Goal: Task Accomplishment & Management: Complete application form

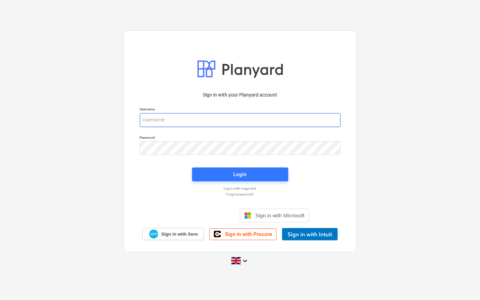
click at [171, 117] on input "email" at bounding box center [240, 120] width 201 height 14
type input "[PERSON_NAME][EMAIL_ADDRESS][PERSON_NAME][DOMAIN_NAME]"
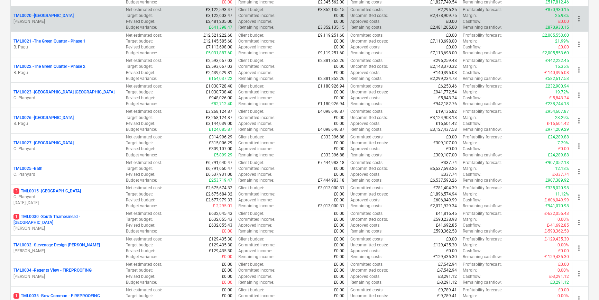
scroll to position [598, 0]
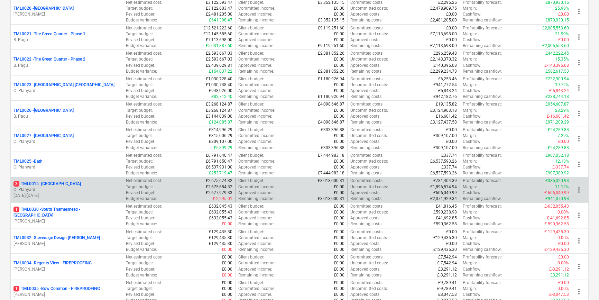
click at [66, 190] on p "C. Planyard" at bounding box center [66, 190] width 107 height 6
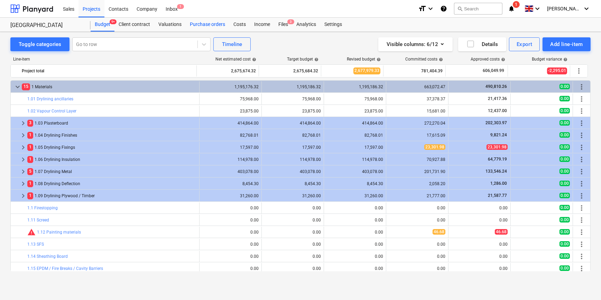
click at [202, 25] on div "Purchase orders" at bounding box center [208, 25] width 44 height 14
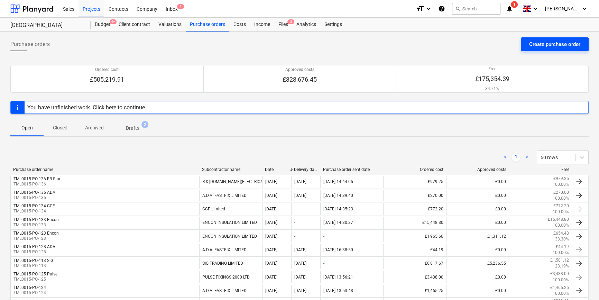
click at [480, 44] on div "Create purchase order" at bounding box center [554, 44] width 51 height 9
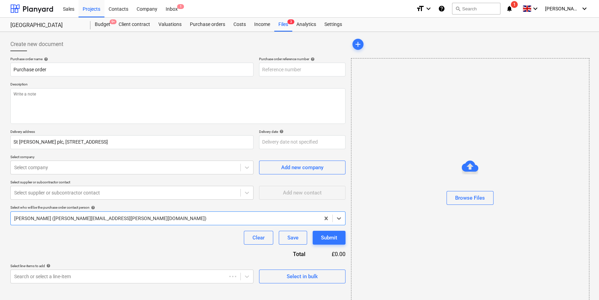
type textarea "x"
type input "TML0015-PO-137"
drag, startPoint x: 300, startPoint y: 66, endPoint x: 259, endPoint y: 69, distance: 40.6
click at [259, 69] on input "TML0015-PO-137" at bounding box center [302, 70] width 86 height 14
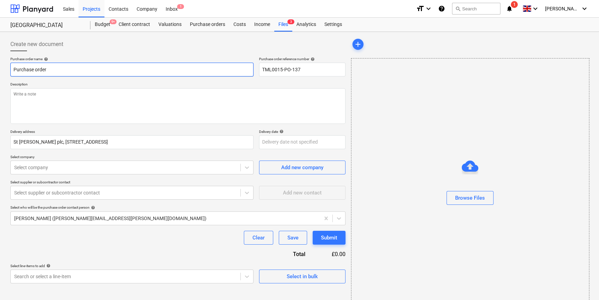
drag, startPoint x: 45, startPoint y: 69, endPoint x: 10, endPoint y: 71, distance: 35.0
click at [10, 71] on div "Create new document Purchase order name help Purchase order Purchase order refe…" at bounding box center [178, 174] width 341 height 278
paste input "TML0015-PO-137"
type textarea "x"
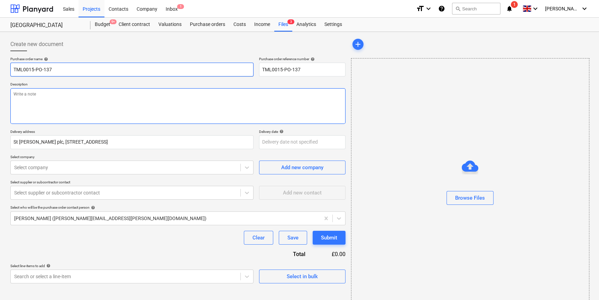
type input "TML0015-PO-137"
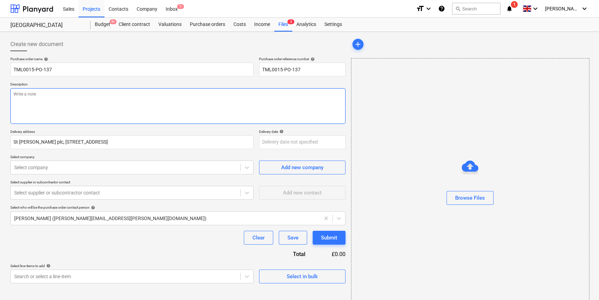
click at [42, 107] on textarea at bounding box center [177, 106] width 335 height 36
type textarea "x"
type textarea "2"
type textarea "x"
type textarea "2"
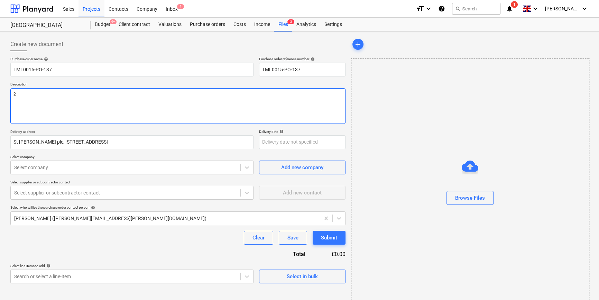
type textarea "x"
type textarea "2 x"
type textarea "x"
type textarea "2 x"
type textarea "x"
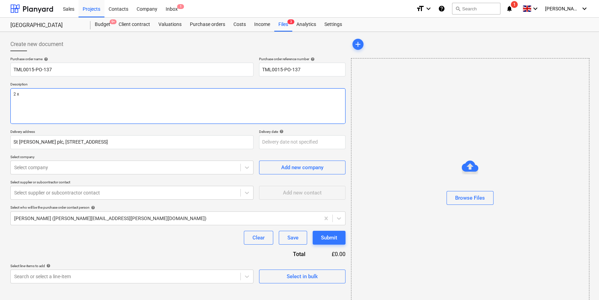
type textarea "2 x s"
type textarea "x"
type textarea "2 x sk"
type textarea "x"
type textarea "2 x ski"
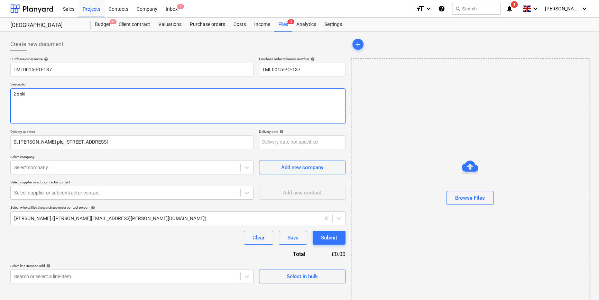
type textarea "x"
type textarea "2 x skip"
type textarea "x"
type textarea "2 x skip"
type textarea "x"
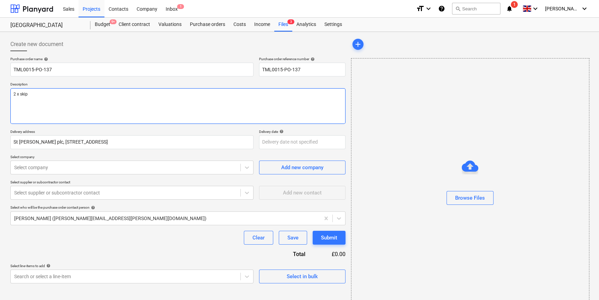
type textarea "2 x skip e"
type textarea "x"
type textarea "2 x skip ex"
type textarea "x"
type textarea "2 x skip exc"
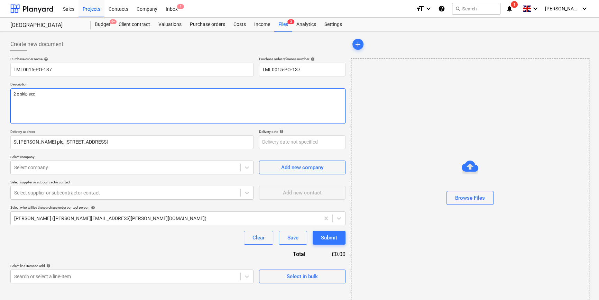
type textarea "x"
type textarea "2 x skip exch"
type textarea "x"
type textarea "2 x skip excha"
type textarea "x"
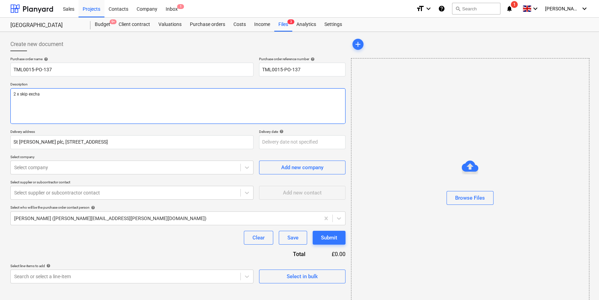
type textarea "2 x skip exchan"
type textarea "x"
type textarea "2 x skip exchang"
type textarea "x"
type textarea "2 x skip exchange"
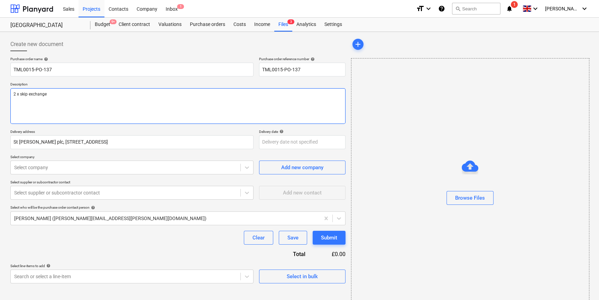
type textarea "x"
type textarea "2 x skip exchange."
type textarea "x"
type textarea "2 x skip exchange."
type textarea "x"
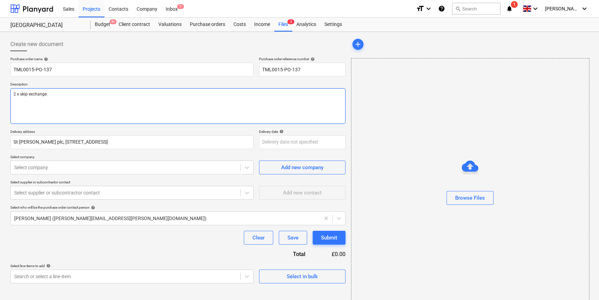
type textarea "2 x skip exchange. *"
type textarea "x"
type textarea "2 x skip exchange. *a"
type textarea "x"
type textarea "2 x skip exchange. *am"
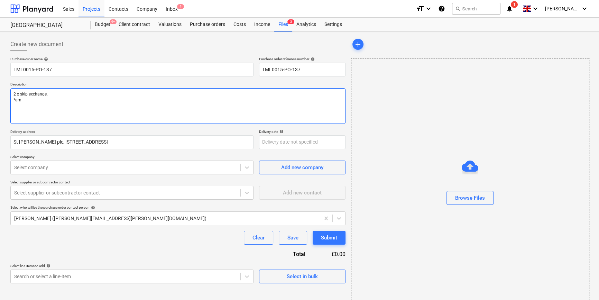
type textarea "x"
type textarea "2 x skip exchange. *am"
type textarea "x"
type textarea "2 x skip exchange. *am b"
type textarea "x"
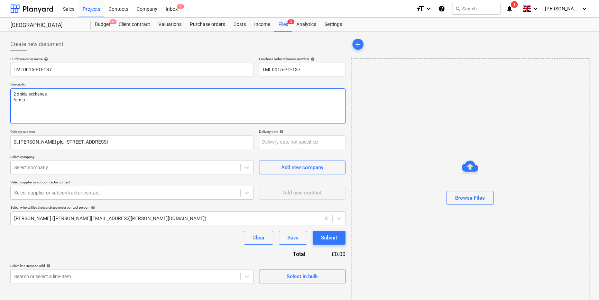
type textarea "2 x skip exchange. *am bo"
type textarea "x"
type textarea "2 x skip exchange. *am boo"
type textarea "x"
type textarea "2 x skip exchange. *am book"
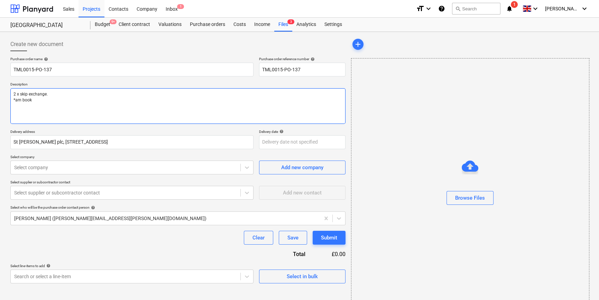
type textarea "x"
type textarea "2 x skip exchange. *am booki"
type textarea "x"
type textarea "2 x skip exchange. *am bookin"
type textarea "x"
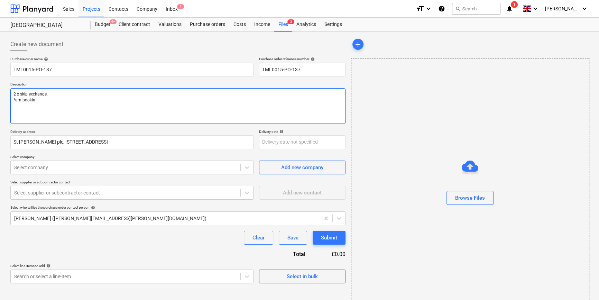
type textarea "2 x skip exchange. *am booking"
type textarea "x"
type textarea "2 x skip exchange. *am bookings"
type textarea "x"
type textarea "2 x skip exchange. *am bookings"
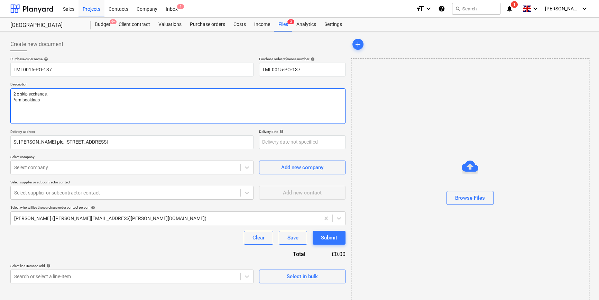
type textarea "x"
type textarea "2 x skip exchange. *am bookings m"
type textarea "x"
type textarea "2 x skip exchange. *am bookings ma"
type textarea "x"
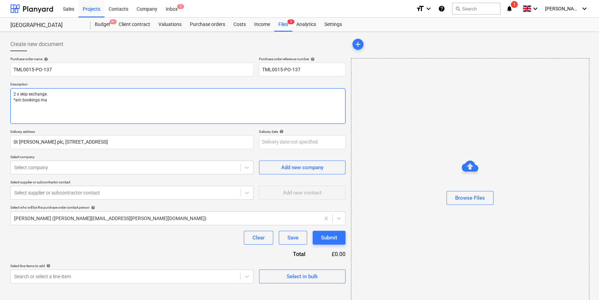
type textarea "2 x skip exchange. *am bookings mad"
type textarea "x"
type textarea "2 x skip exchange. *am bookings made"
type textarea "x"
type textarea "2 x skip exchange. *am bookings made"
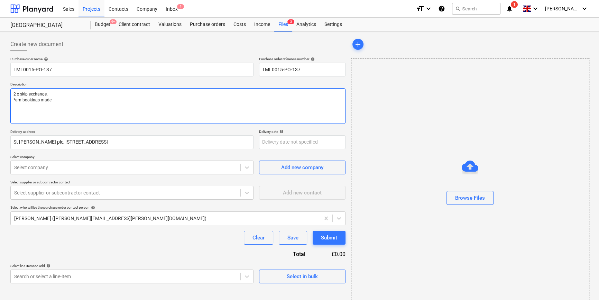
type textarea "x"
type textarea "2 x skip exchange. *am bookings made a"
type textarea "x"
type textarea "2 x skip exchange. *am bookings made at"
type textarea "x"
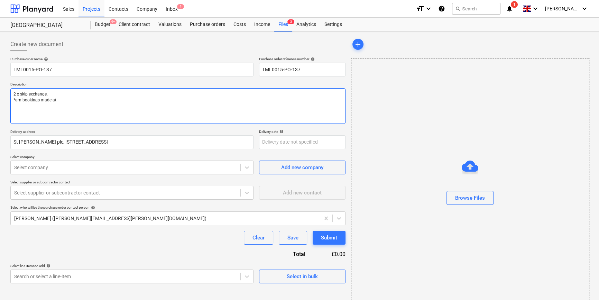
type textarea "2 x skip exchange. *am bookings made at"
type textarea "x"
type textarea "2 x skip exchange. *am bookings made at s"
type textarea "x"
type textarea "2 x skip exchange. *am bookings made at si"
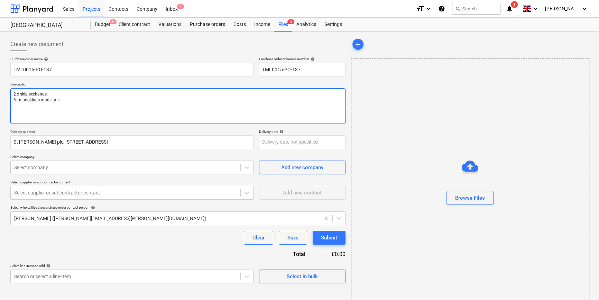
type textarea "x"
type textarea "2 x skip exchange. *am bookings made at sit"
type textarea "x"
type textarea "2 x skip exchange. *am bookings made at site"
type textarea "x"
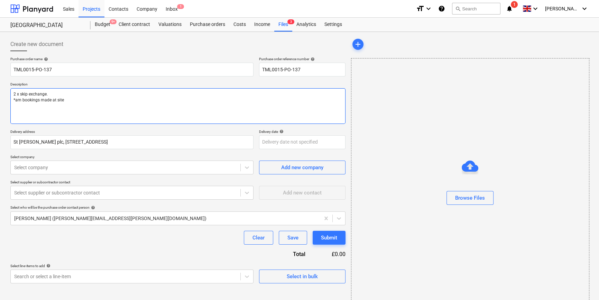
type textarea "2 x skip exchange. *am bookings made at site."
click at [15, 99] on textarea "2 x skip exchange. *am bookings made at site." at bounding box center [177, 106] width 335 height 36
type textarea "x"
type textarea "2 x skip exchange. am bookings made at site."
type textarea "x"
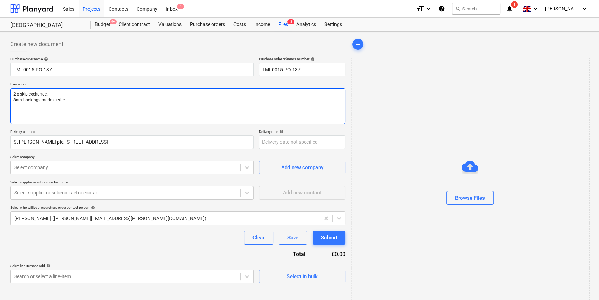
type textarea "2 x skip exchange. 8am bookings made at site."
click at [63, 99] on textarea "2 x skip exchange. 8am bookings made at site." at bounding box center [177, 106] width 335 height 36
type textarea "x"
type textarea "2 x skip exchange. 8am bookings made at site ."
type textarea "x"
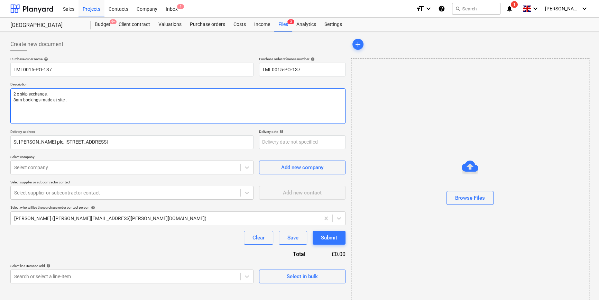
type textarea "2 x skip exchange. 8am bookings made at site F."
type textarea "x"
type textarea "2 x skip exchange. 8am bookings made at site Fr."
type textarea "x"
type textarea "2 x skip exchange. 8am bookings made at site Fri."
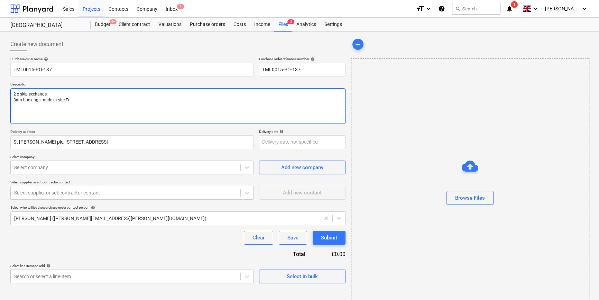
type textarea "x"
type textarea "2 x skip exchange. 8am bookings made at site Frid."
type textarea "x"
type textarea "2 x skip exchange. 8am bookings made at site Frida."
type textarea "x"
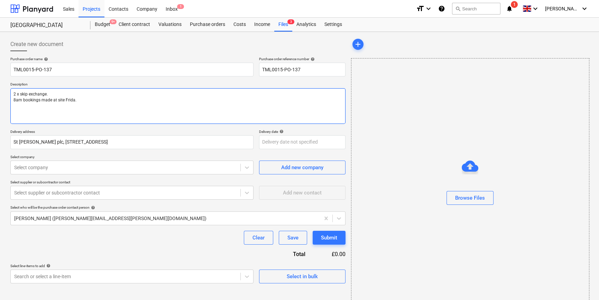
type textarea "2 x skip exchange. 8am bookings made at site [DATE]."
type textarea "x"
type textarea "2 x skip exchange. 8am bookings made at site [DATE] ."
type textarea "x"
type textarea "2 x skip exchange. 8am bookings made at site [DATE] a."
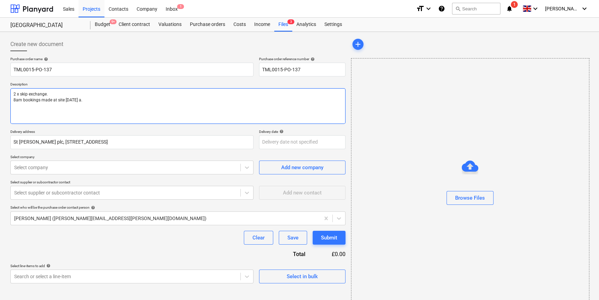
type textarea "x"
type textarea "2 x skip exchange. 8am bookings made at site [DATE] an."
type textarea "x"
type textarea "2 x skip exchange. 8am bookings made at site [DATE] and."
type textarea "x"
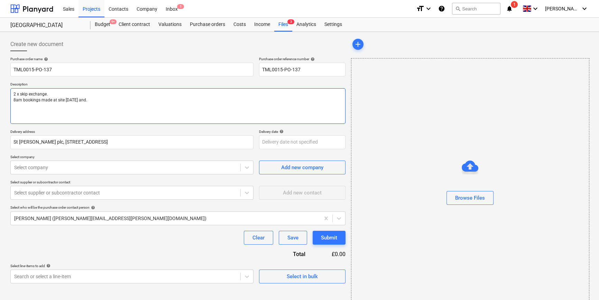
type textarea "2 x skip exchange. 8am bookings made at site [DATE] and ."
type textarea "x"
type textarea "2 x skip exchange. 8am bookings made at site [DATE] and M."
type textarea "x"
type textarea "2 x skip exchange. 8am bookings made at site [DATE] and Mo."
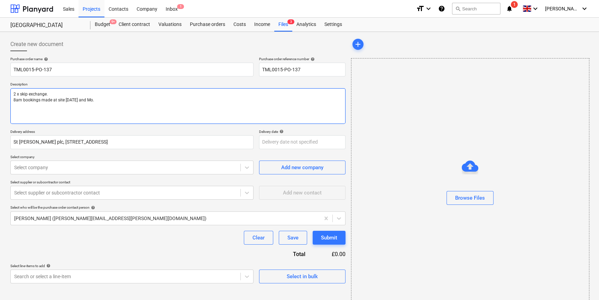
type textarea "x"
type textarea "2 x skip exchange. 8am bookings made at site [DATE] and Mon."
type textarea "x"
type textarea "2 x skip exchange. 8am bookings made at site [DATE] and Mond."
type textarea "x"
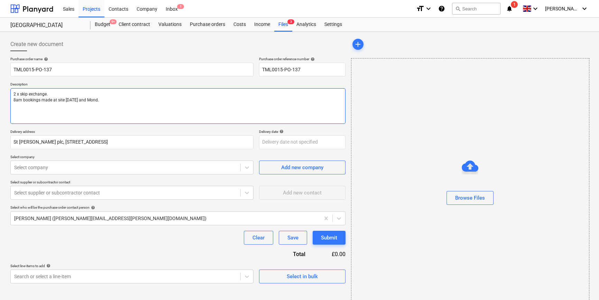
type textarea "2 x skip exchange. 8am bookings made at site [DATE] and [GEOGRAPHIC_DATA]."
type textarea "x"
type textarea "2 x skip exchange. 8am bookings made at site [DATE] and [DATE]."
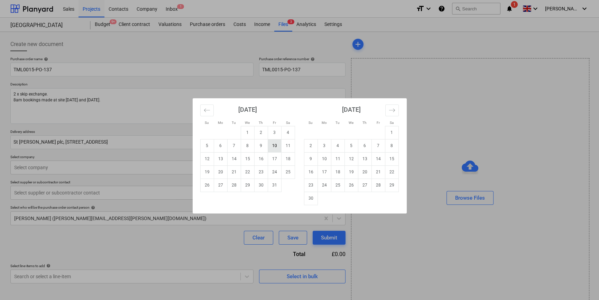
click at [272, 142] on body "Sales Projects Contacts Company Inbox 1 format_size keyboard_arrow_down help se…" at bounding box center [299, 150] width 599 height 300
click at [272, 144] on td "10" at bounding box center [274, 145] width 13 height 13
type textarea "x"
type input "[DATE]"
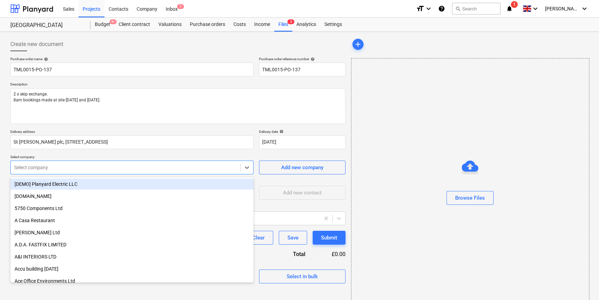
click at [96, 170] on div at bounding box center [125, 167] width 223 height 7
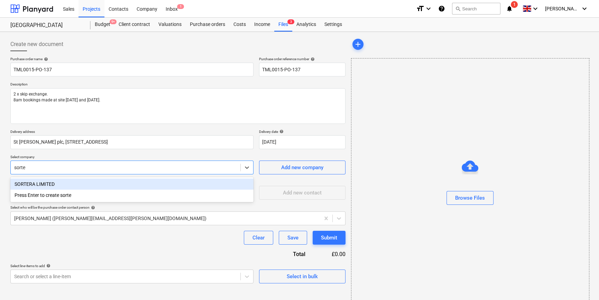
type input "sorter"
click at [47, 186] on div "SORTERA LIMITED" at bounding box center [131, 184] width 243 height 11
type textarea "x"
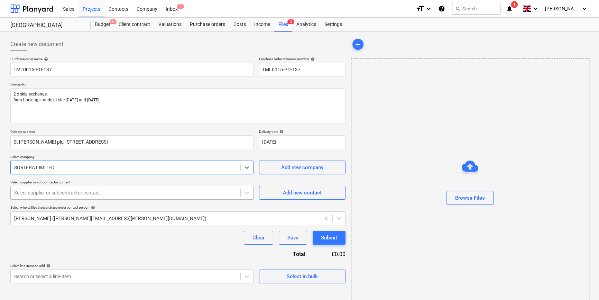
click at [48, 192] on div at bounding box center [125, 192] width 223 height 7
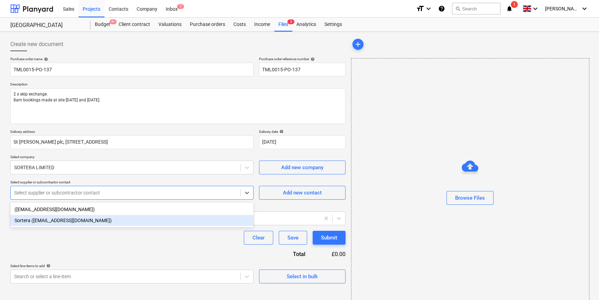
click at [46, 224] on div "Sortera ([EMAIL_ADDRESS][DOMAIN_NAME])" at bounding box center [131, 220] width 243 height 11
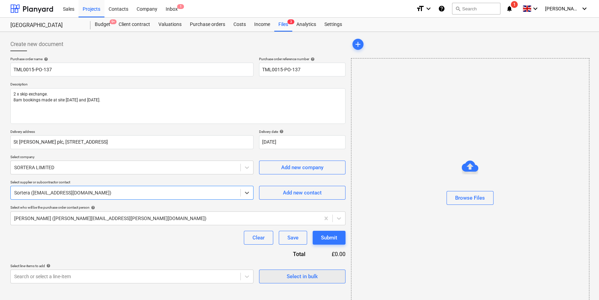
click at [297, 279] on div "Select in bulk" at bounding box center [302, 276] width 31 height 9
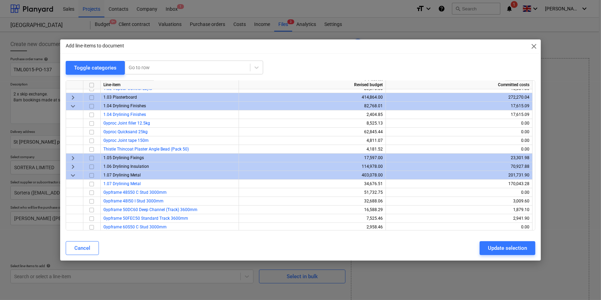
scroll to position [31, 0]
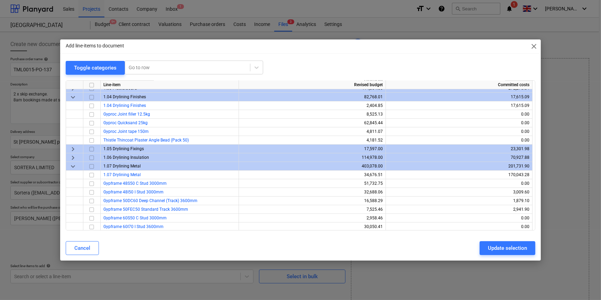
click at [71, 166] on span "keyboard_arrow_down" at bounding box center [73, 166] width 8 height 8
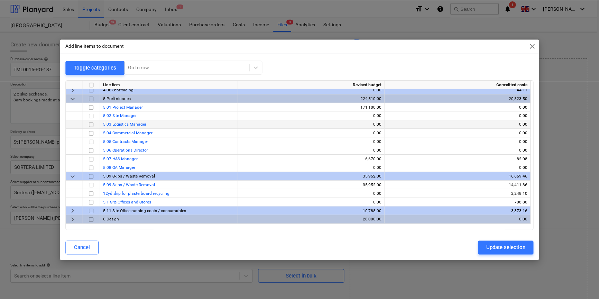
scroll to position [404, 0]
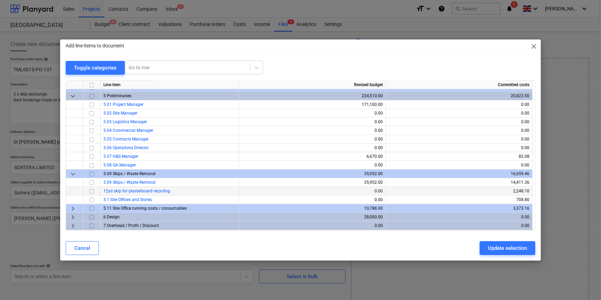
click at [91, 190] on input "checkbox" at bounding box center [92, 191] width 8 height 8
click at [480, 248] on div "Update selection" at bounding box center [507, 248] width 39 height 9
type textarea "x"
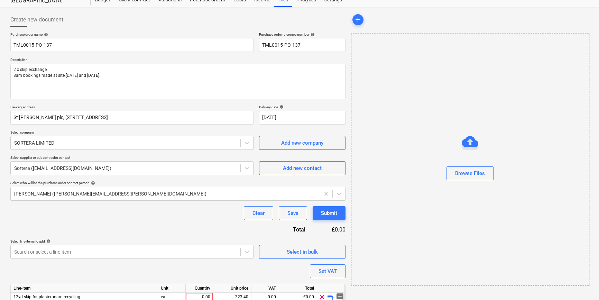
scroll to position [54, 0]
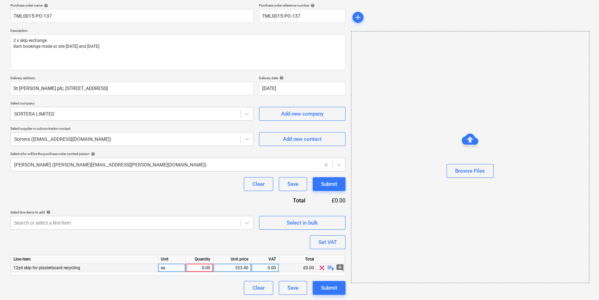
click at [201, 268] on div "0.00" at bounding box center [200, 268] width 22 height 9
type input "2"
type textarea "x"
type input "20"
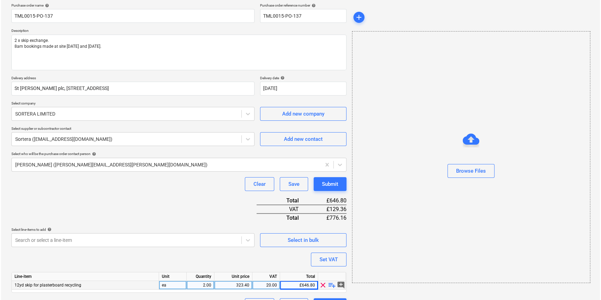
scroll to position [71, 0]
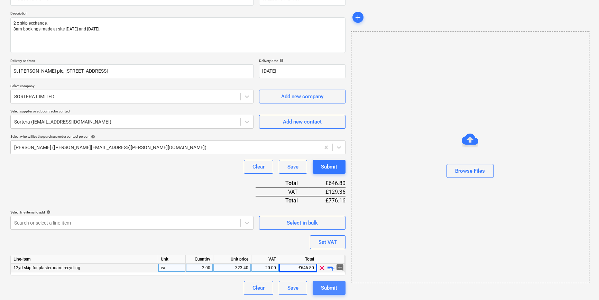
click at [332, 289] on div "Submit" at bounding box center [329, 287] width 16 height 9
type textarea "x"
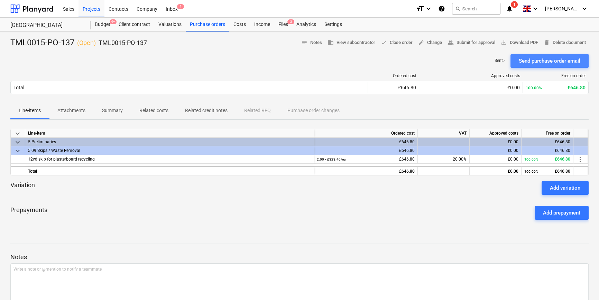
click at [480, 62] on div "Send purchase order email" at bounding box center [550, 60] width 62 height 9
click at [480, 44] on span "save_alt Download PDF" at bounding box center [519, 43] width 37 height 8
